Goal: Task Accomplishment & Management: Use online tool/utility

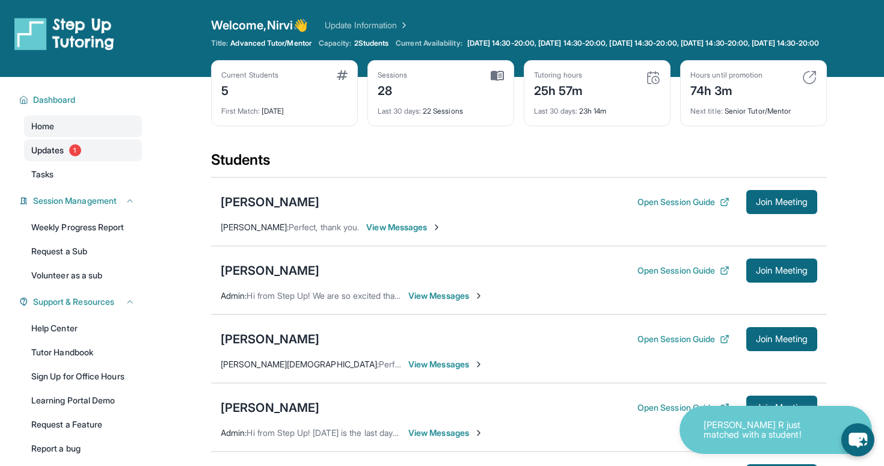
click at [81, 156] on span "1" at bounding box center [75, 150] width 12 height 12
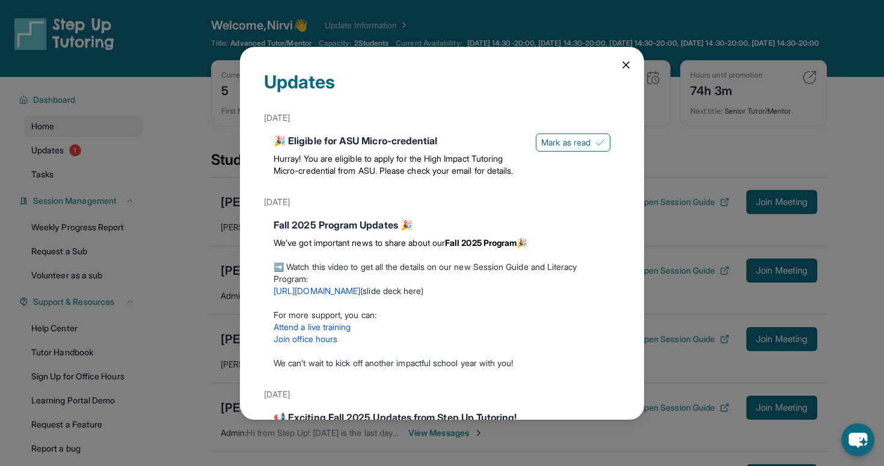
click at [627, 69] on icon at bounding box center [626, 65] width 12 height 12
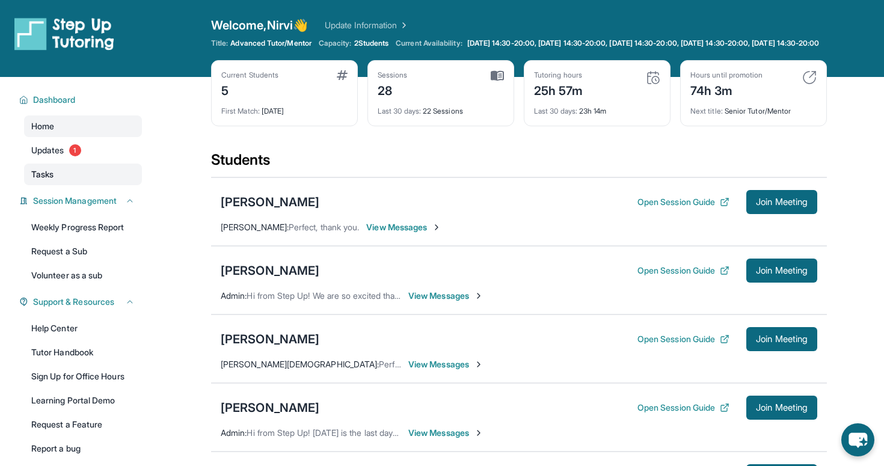
click at [58, 179] on link "Tasks" at bounding box center [83, 175] width 118 height 22
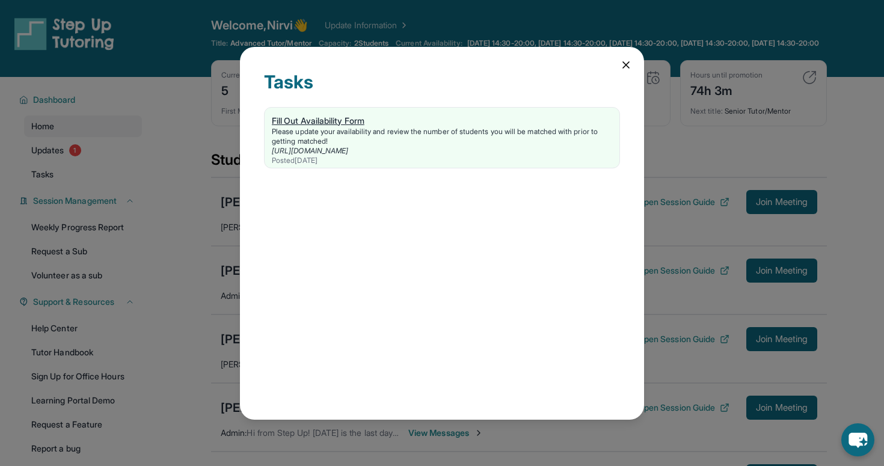
click at [322, 125] on div "Fill Out Availability Form" at bounding box center [442, 121] width 341 height 12
click at [633, 61] on div "Tasks Fill Out Availability Form Please update your availability and review the…" at bounding box center [442, 233] width 404 height 373
click at [625, 67] on icon at bounding box center [626, 65] width 12 height 12
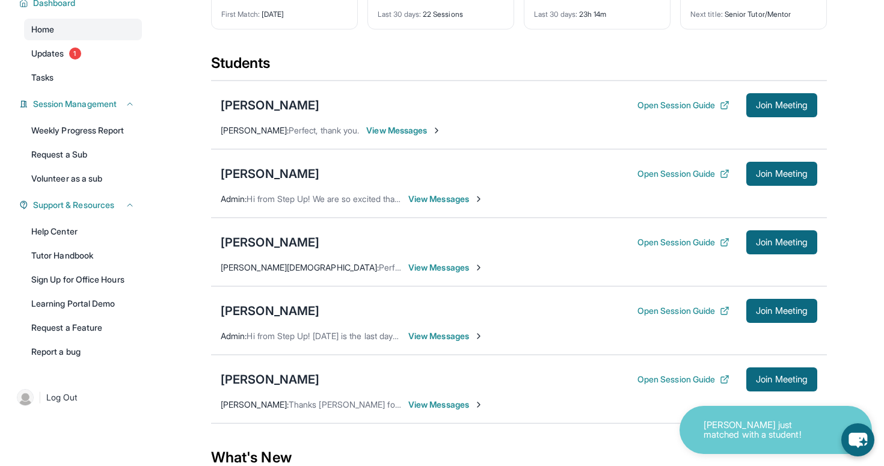
scroll to position [99, 0]
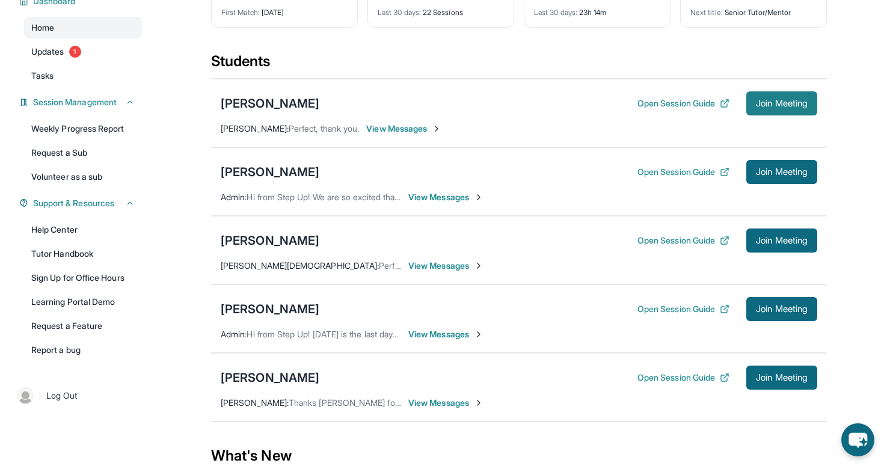
click at [801, 107] on span "Join Meeting" at bounding box center [782, 103] width 52 height 7
click at [389, 135] on span "View Messages" at bounding box center [403, 129] width 75 height 12
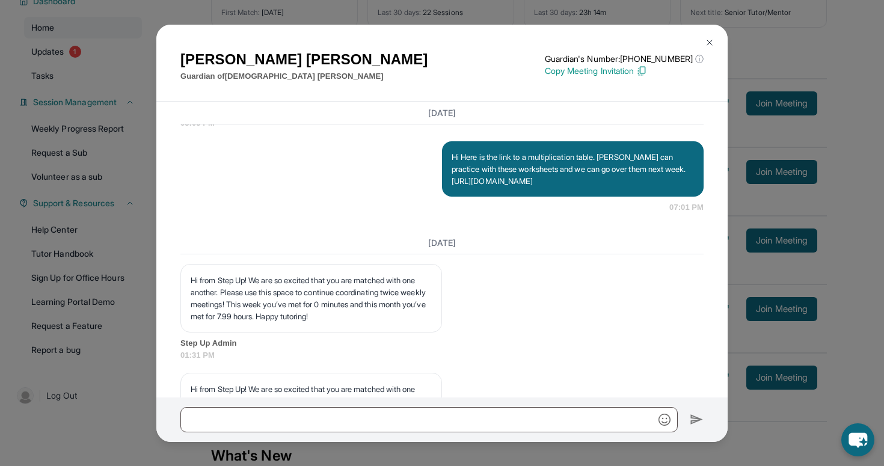
scroll to position [4854, 0]
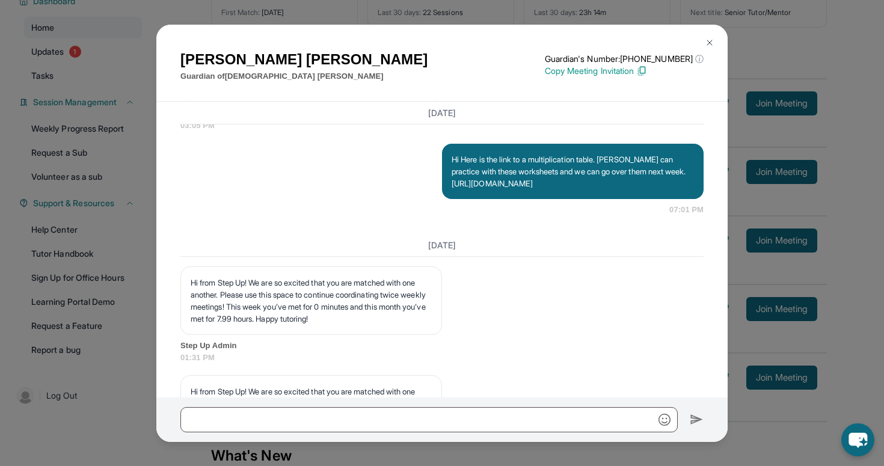
drag, startPoint x: 611, startPoint y: 235, endPoint x: 446, endPoint y: 220, distance: 165.5
click at [446, 199] on div "Hi Here is the link to a multiplication table. [PERSON_NAME] can practice with …" at bounding box center [573, 171] width 262 height 55
copy p "[URL][DOMAIN_NAME]"
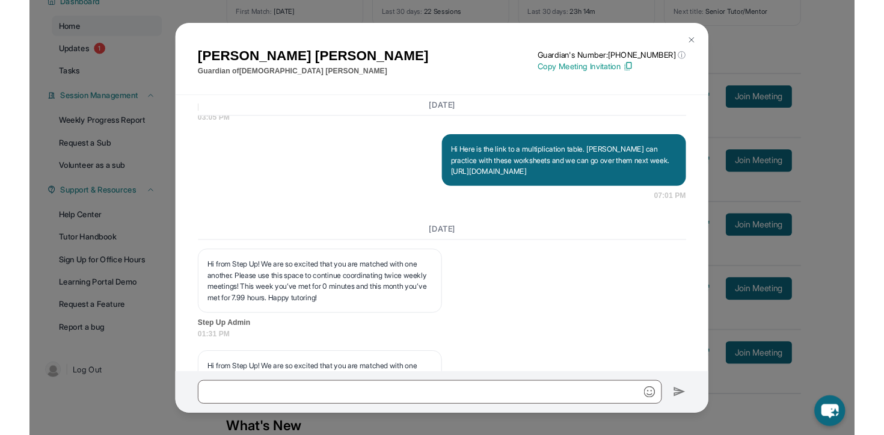
scroll to position [5261, 0]
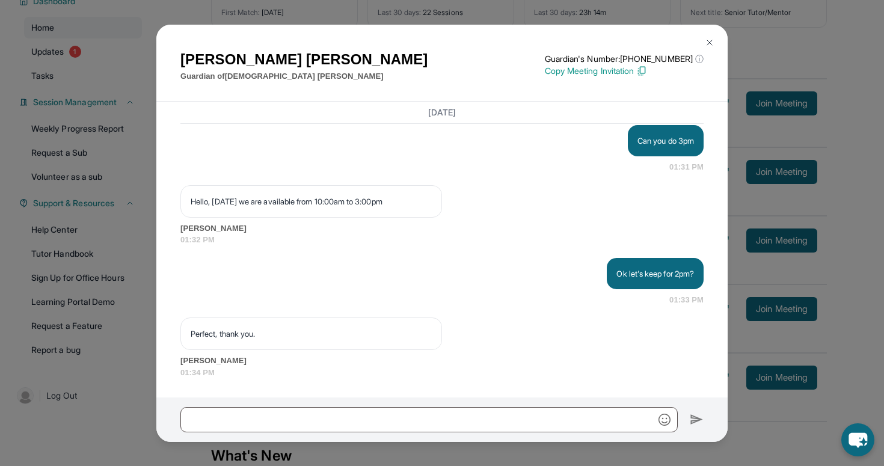
click at [712, 43] on img at bounding box center [710, 43] width 10 height 10
